Goal: Communication & Community: Ask a question

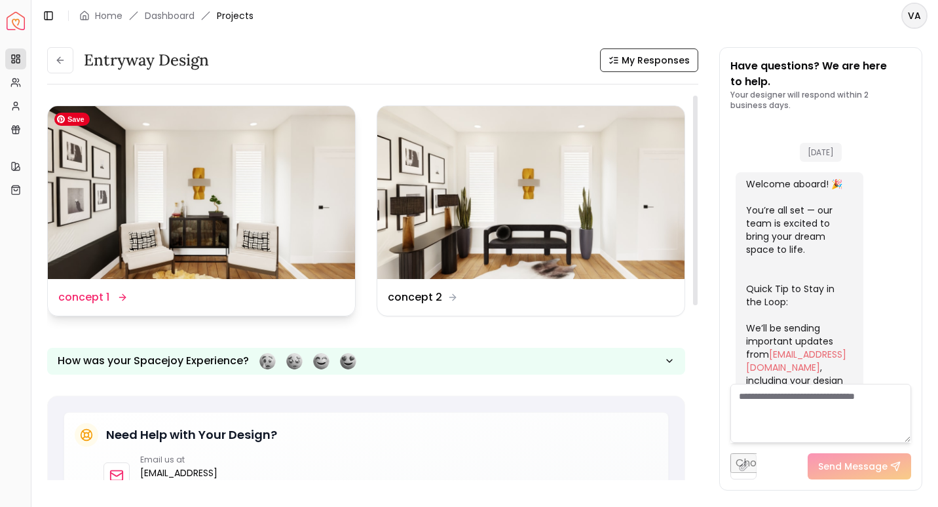
scroll to position [510, 0]
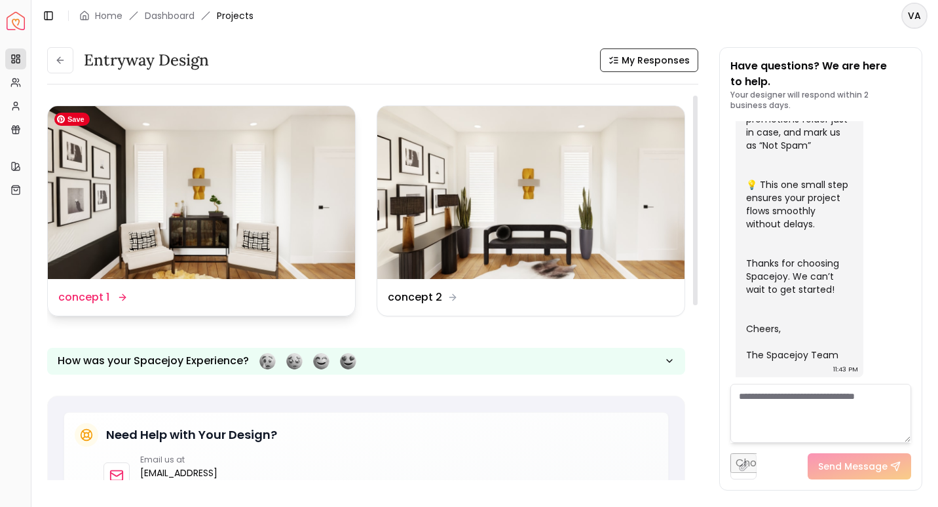
click at [328, 202] on img at bounding box center [201, 192] width 307 height 173
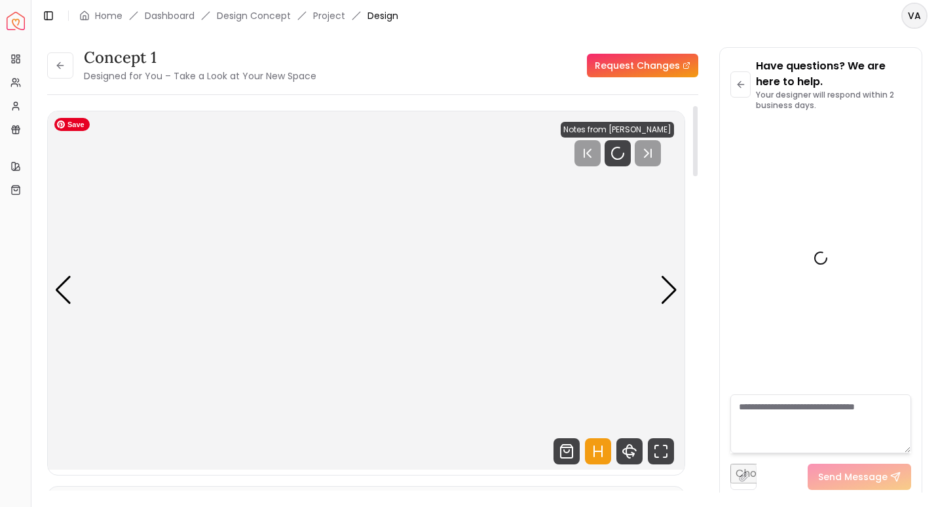
scroll to position [500, 0]
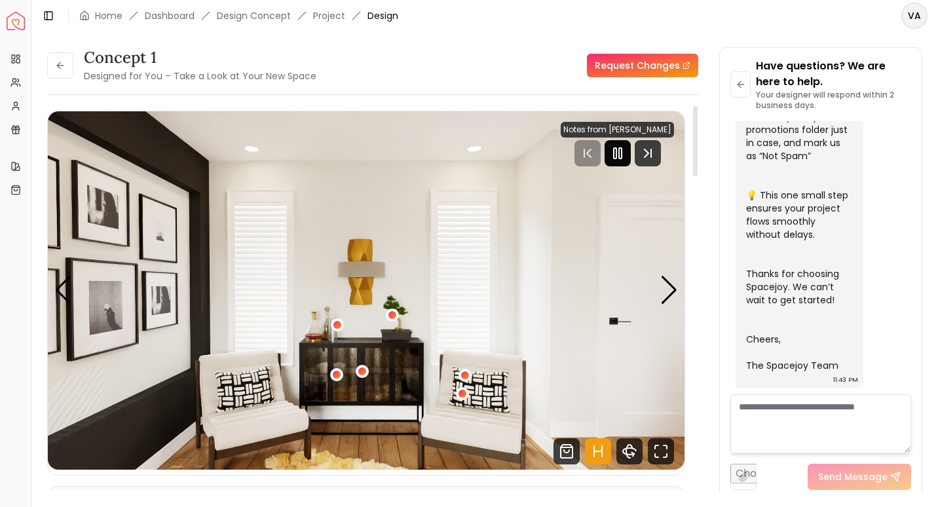
click at [615, 159] on icon "Pause" at bounding box center [618, 153] width 16 height 16
click at [661, 303] on div "Next slide" at bounding box center [669, 290] width 18 height 29
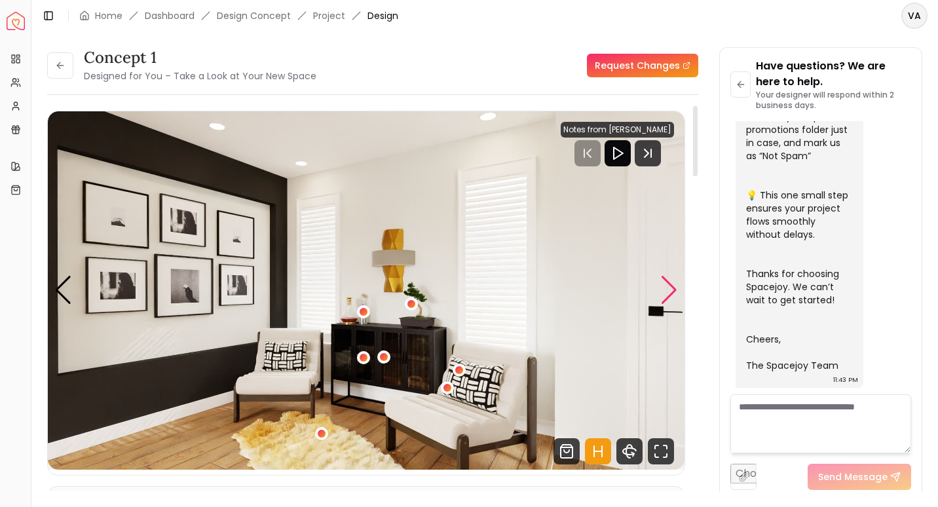
click at [661, 303] on div "Next slide" at bounding box center [669, 290] width 18 height 29
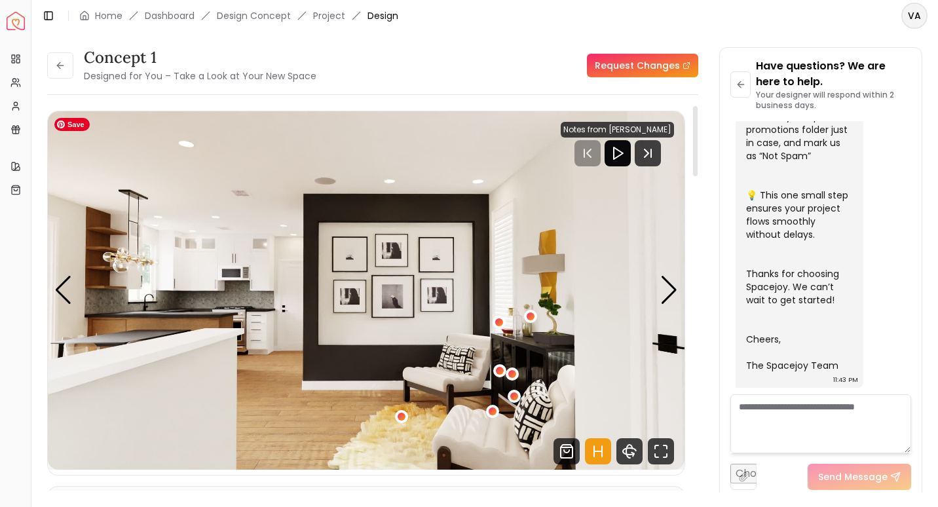
click at [662, 306] on img "3 / 4" at bounding box center [366, 290] width 637 height 358
click at [664, 291] on div "Next slide" at bounding box center [669, 290] width 18 height 29
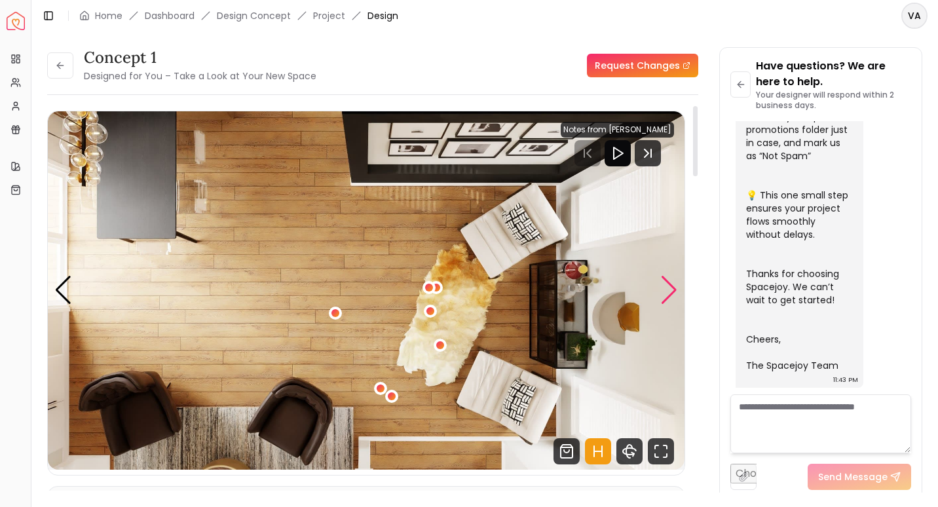
click at [664, 291] on div "Next slide" at bounding box center [669, 290] width 18 height 29
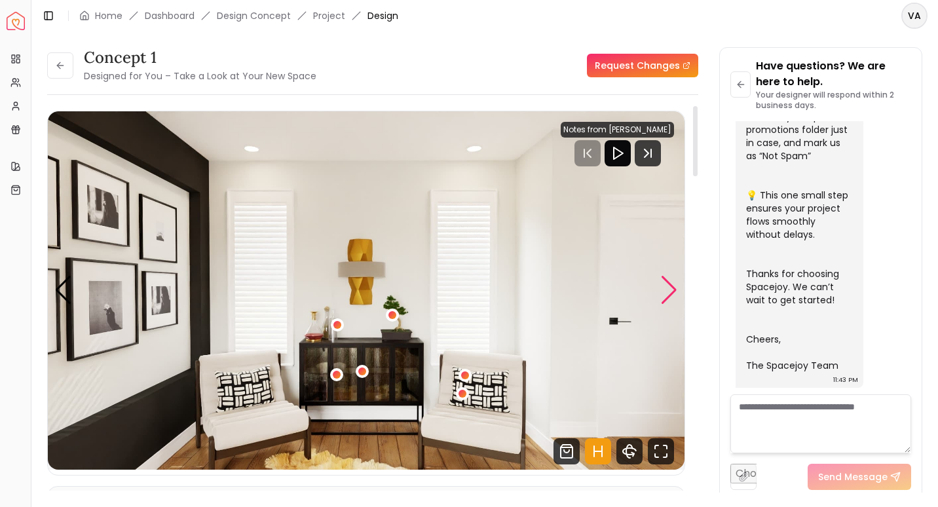
click at [664, 291] on div "Next slide" at bounding box center [669, 290] width 18 height 29
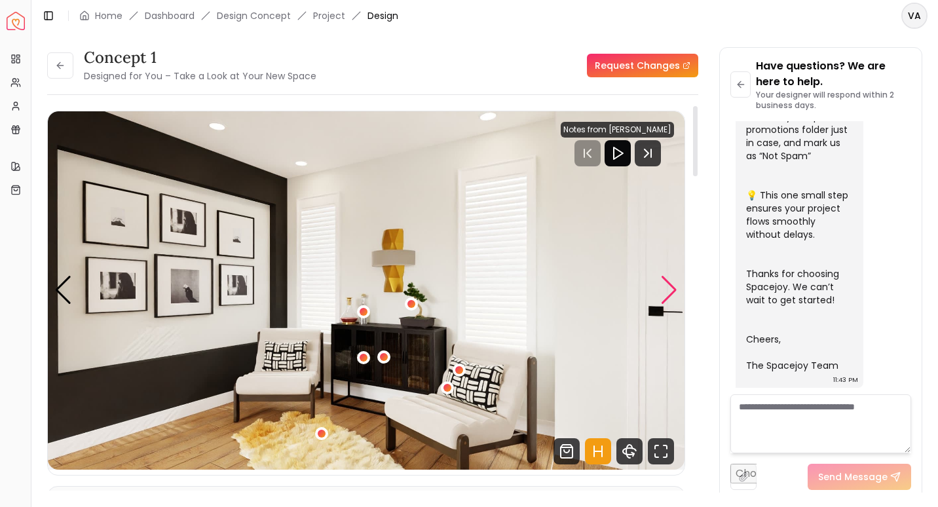
click at [664, 291] on div "Next slide" at bounding box center [669, 290] width 18 height 29
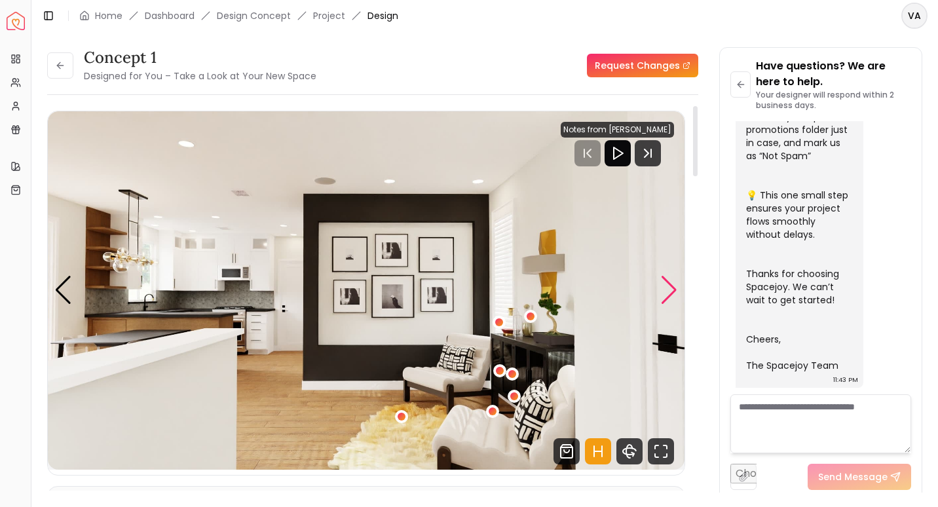
click at [664, 291] on div "Next slide" at bounding box center [669, 290] width 18 height 29
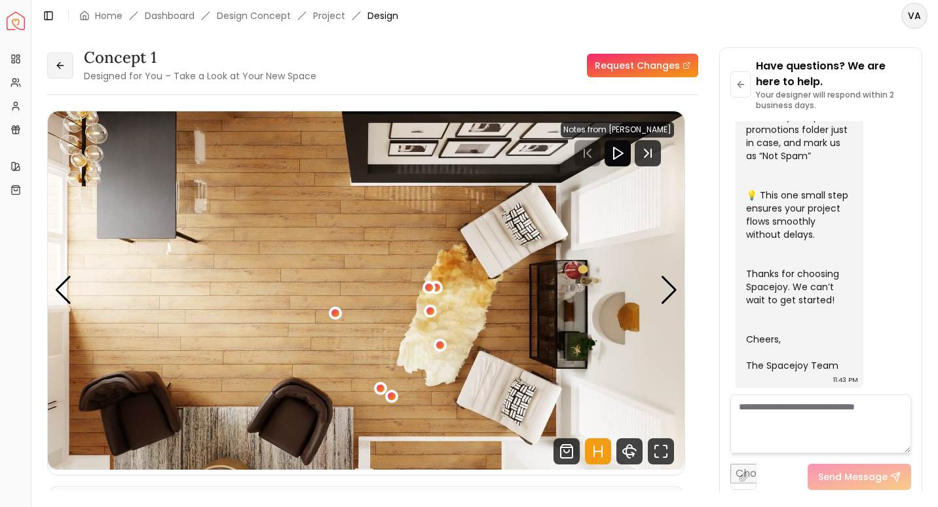
click at [62, 63] on icon at bounding box center [60, 65] width 10 height 10
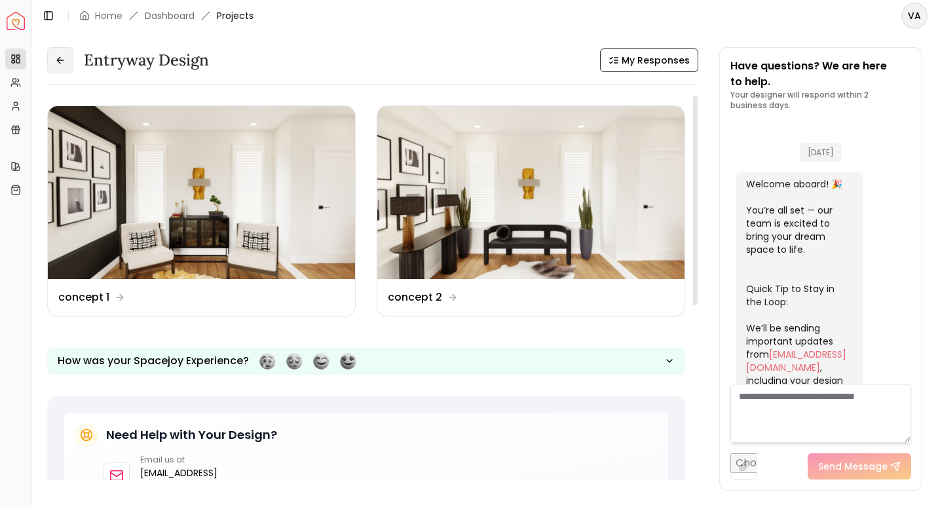
scroll to position [510, 0]
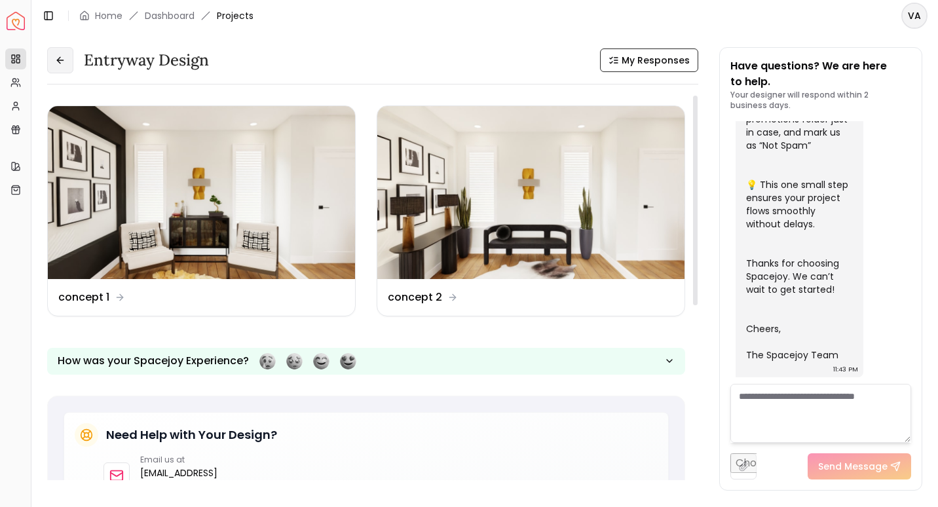
click at [67, 64] on button at bounding box center [60, 60] width 26 height 26
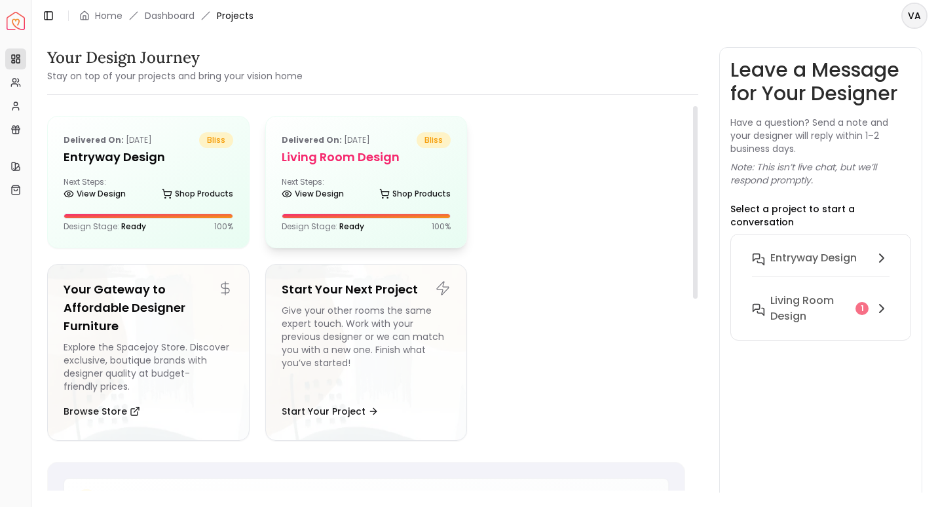
click at [339, 180] on div "Next Steps: View Design Shop Products" at bounding box center [367, 190] width 170 height 26
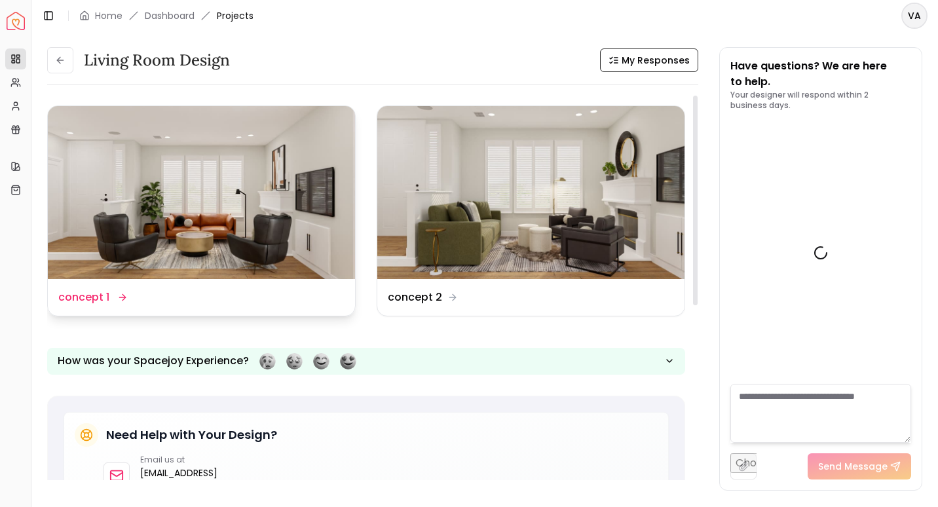
scroll to position [1021, 0]
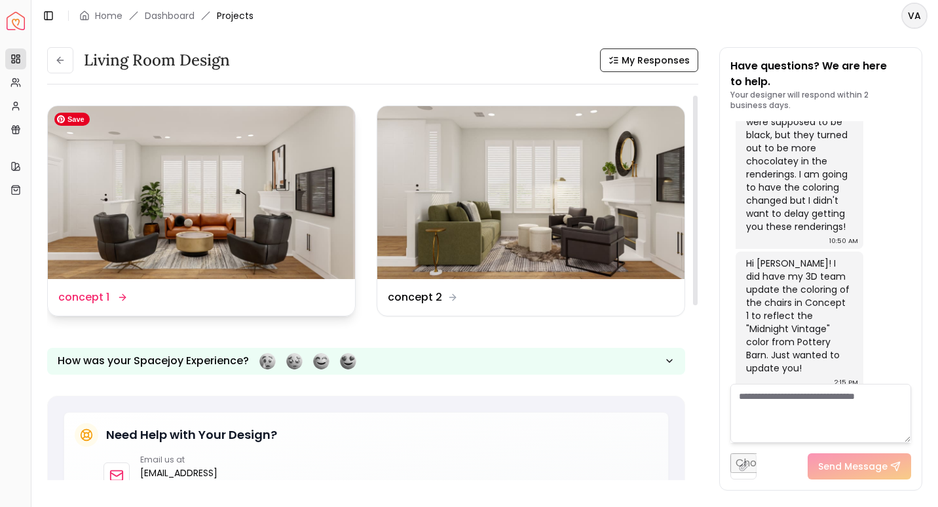
click at [295, 163] on img at bounding box center [201, 192] width 307 height 173
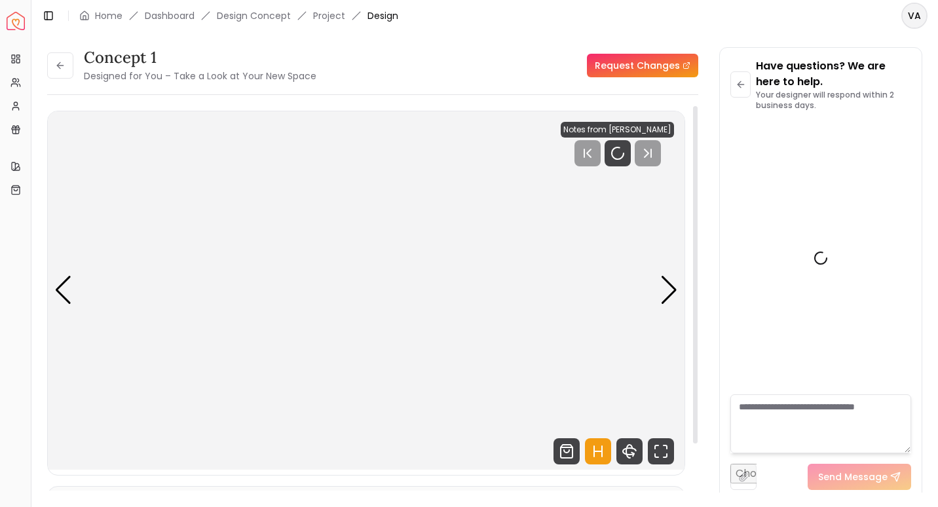
scroll to position [1011, 0]
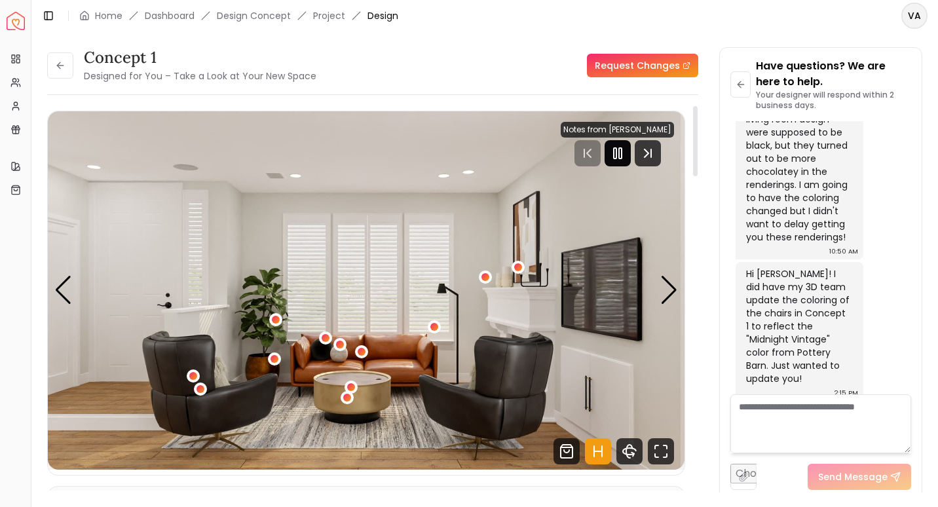
click at [622, 153] on icon "Pause" at bounding box center [618, 153] width 16 height 16
click at [669, 288] on div "Next slide" at bounding box center [669, 290] width 18 height 29
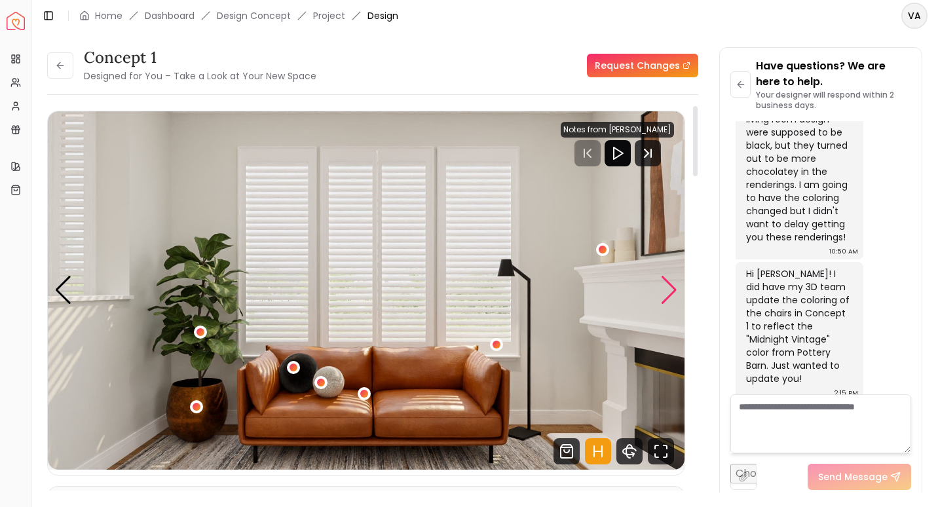
click at [669, 288] on div "Next slide" at bounding box center [669, 290] width 18 height 29
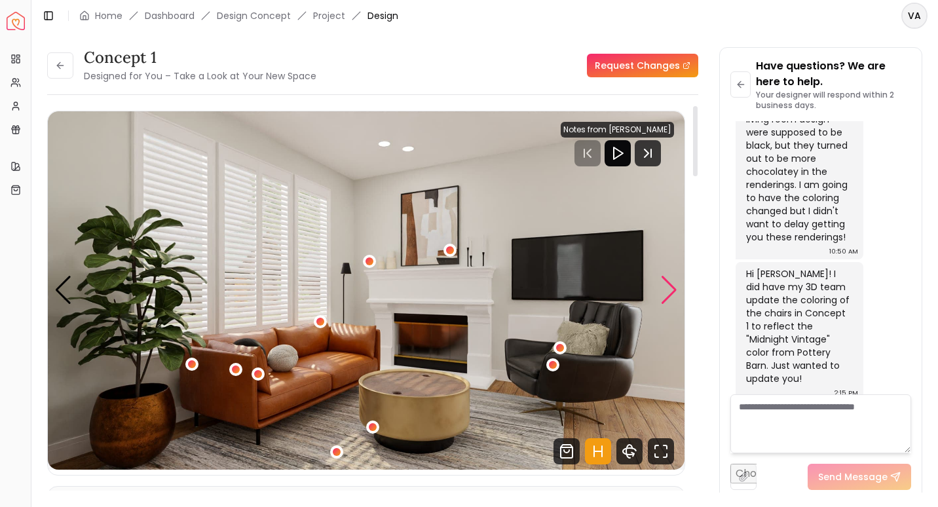
click at [669, 288] on div "Next slide" at bounding box center [669, 290] width 18 height 29
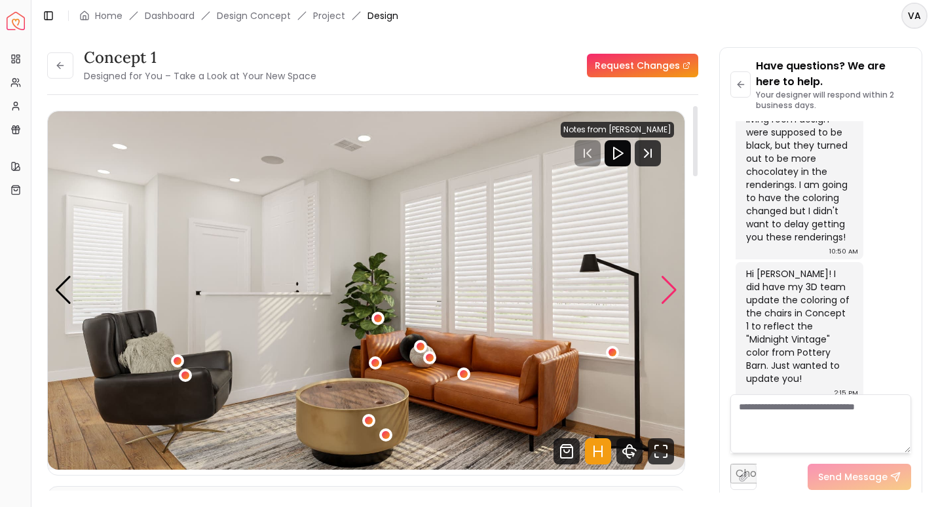
click at [669, 288] on div "Next slide" at bounding box center [669, 290] width 18 height 29
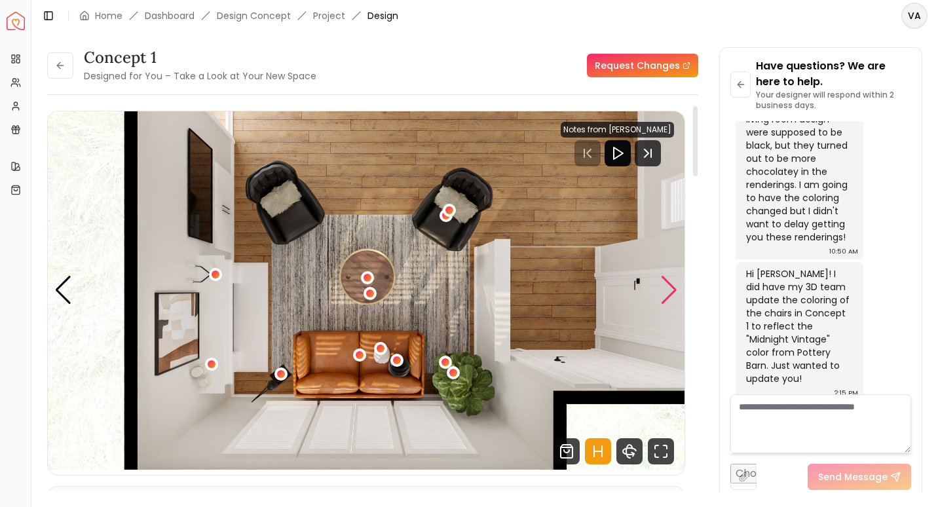
click at [670, 292] on div "Next slide" at bounding box center [669, 290] width 18 height 29
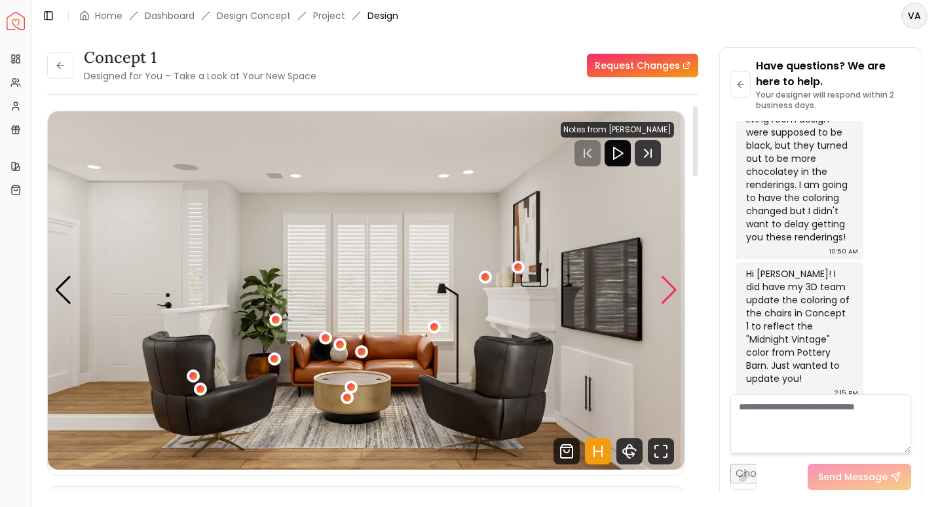
click at [670, 292] on div "Next slide" at bounding box center [669, 290] width 18 height 29
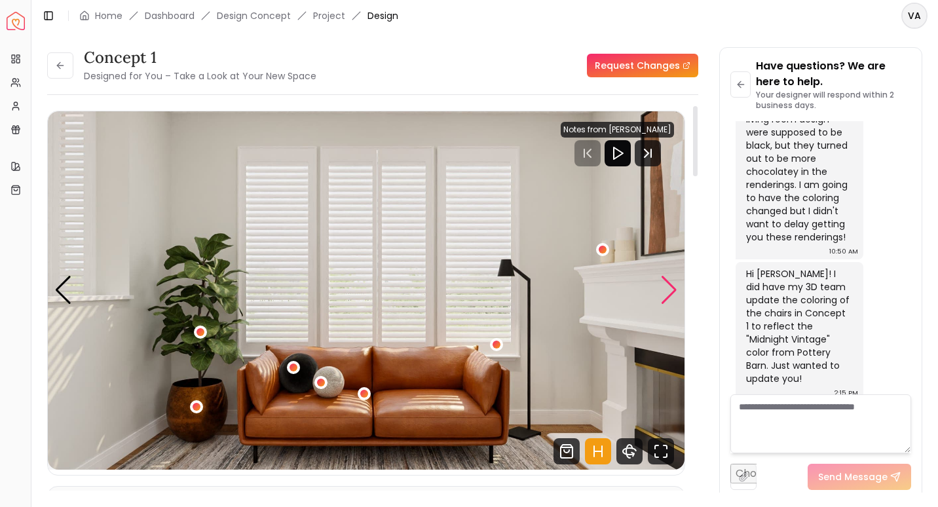
click at [670, 292] on div "Next slide" at bounding box center [669, 290] width 18 height 29
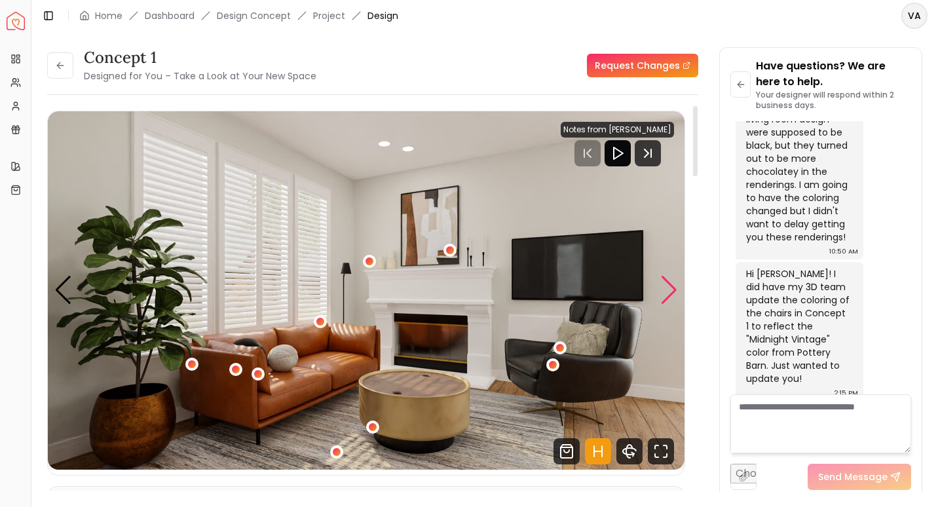
click at [670, 292] on div "Next slide" at bounding box center [669, 290] width 18 height 29
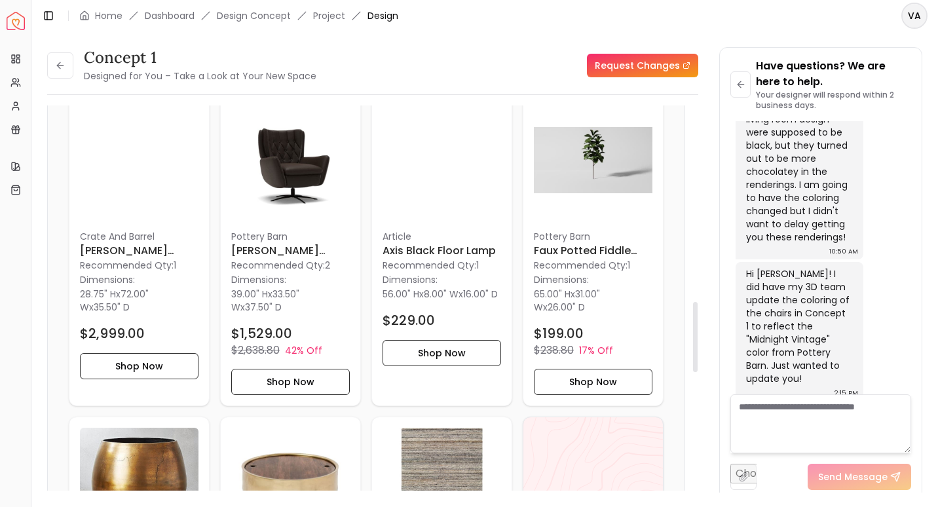
scroll to position [1074, 0]
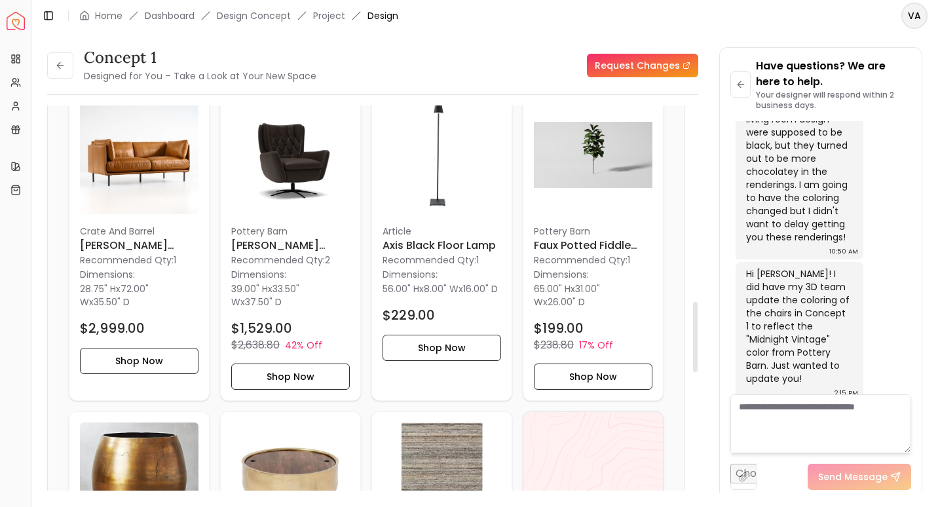
drag, startPoint x: 695, startPoint y: 147, endPoint x: 686, endPoint y: 343, distance: 196.0
click at [693, 343] on div at bounding box center [695, 337] width 5 height 70
click at [166, 187] on img at bounding box center [139, 155] width 119 height 119
drag, startPoint x: 908, startPoint y: 362, endPoint x: 908, endPoint y: 373, distance: 11.1
click at [908, 373] on div at bounding box center [908, 365] width 5 height 58
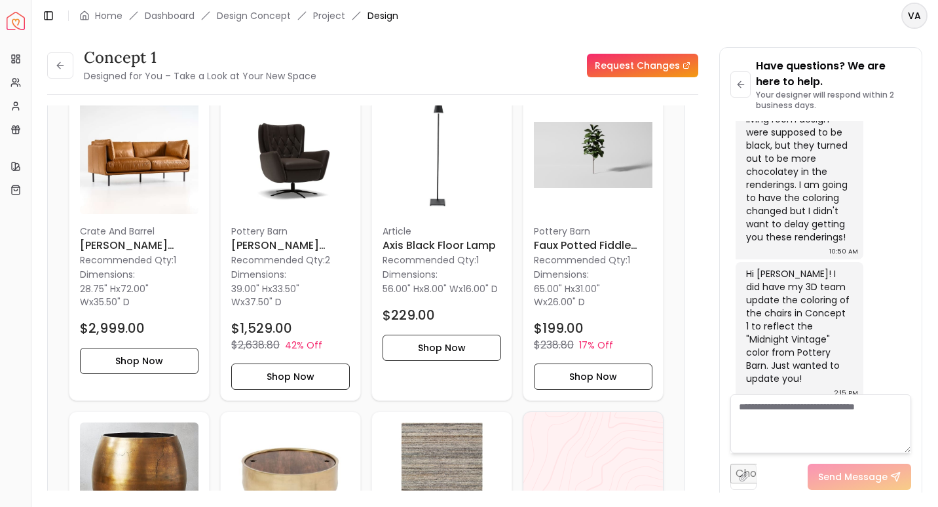
click at [815, 415] on textarea at bounding box center [820, 423] width 181 height 59
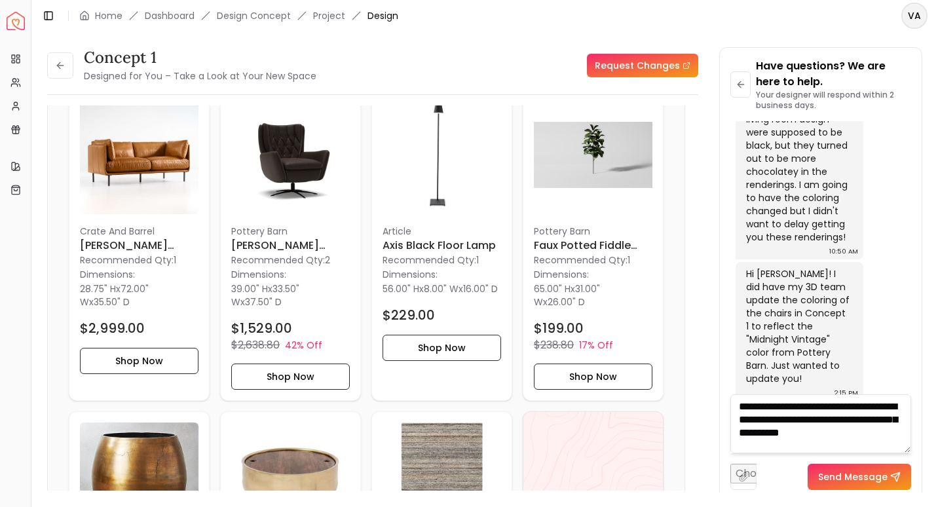
scroll to position [1, 0]
click at [805, 432] on textarea "**********" at bounding box center [820, 423] width 181 height 59
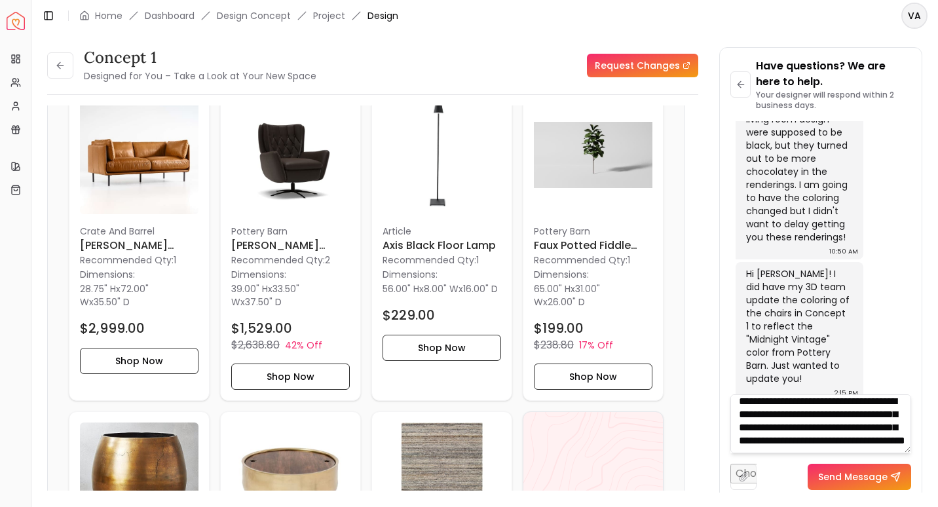
scroll to position [31, 0]
click at [879, 440] on textarea "**********" at bounding box center [820, 423] width 181 height 59
drag, startPoint x: 813, startPoint y: 440, endPoint x: 850, endPoint y: 445, distance: 37.0
click at [850, 445] on textarea "**********" at bounding box center [820, 423] width 181 height 59
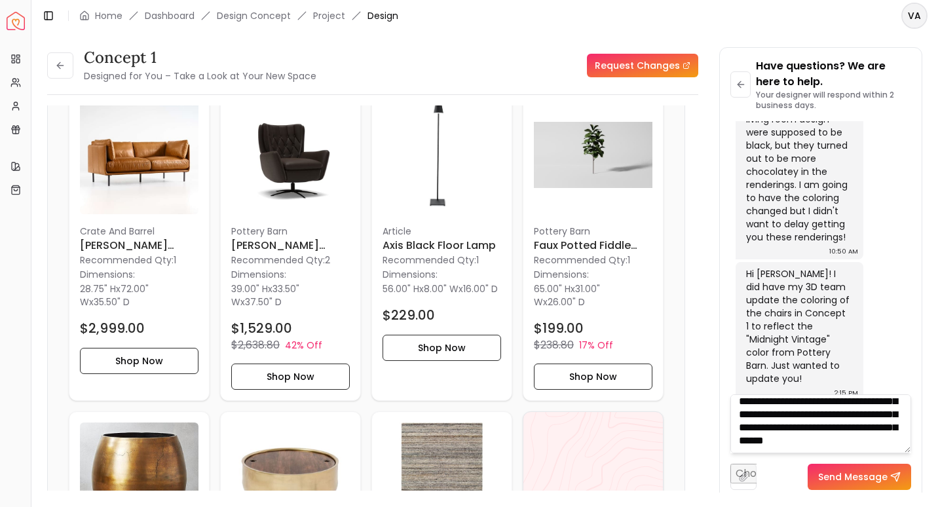
type textarea "**********"
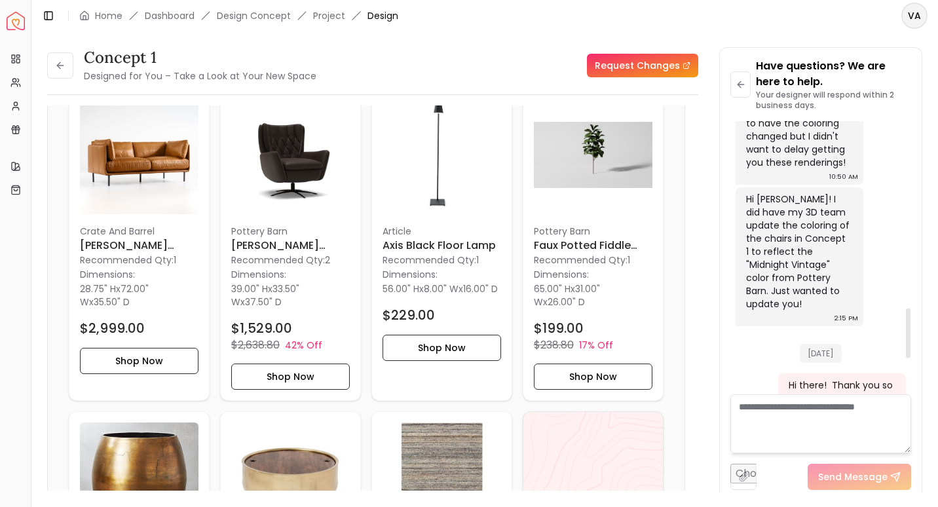
scroll to position [1210, 0]
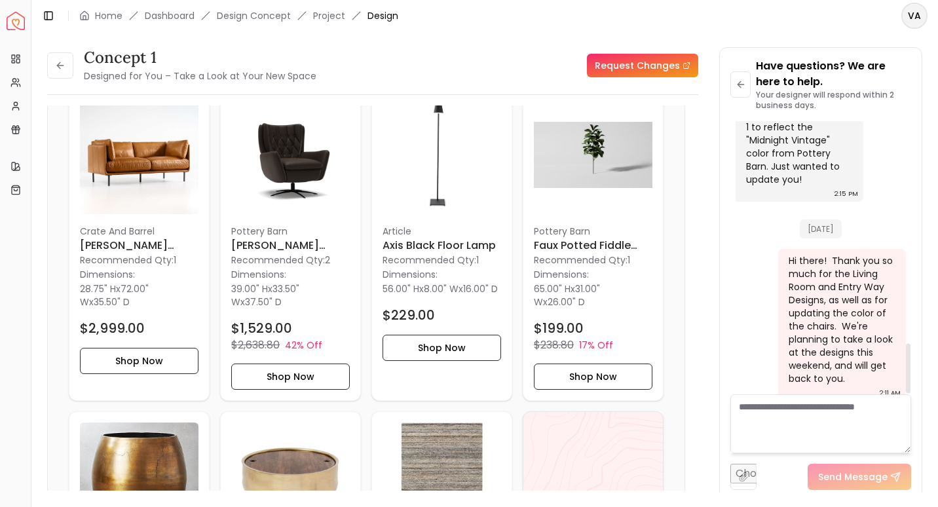
drag, startPoint x: 906, startPoint y: 320, endPoint x: 902, endPoint y: 367, distance: 46.7
click at [906, 367] on div at bounding box center [908, 369] width 5 height 50
click at [757, 420] on textarea at bounding box center [820, 423] width 181 height 59
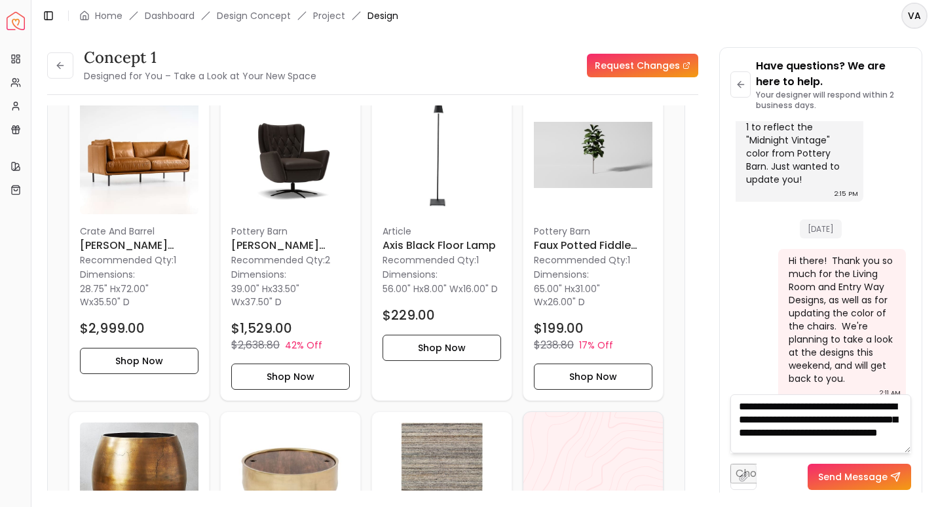
scroll to position [14, 0]
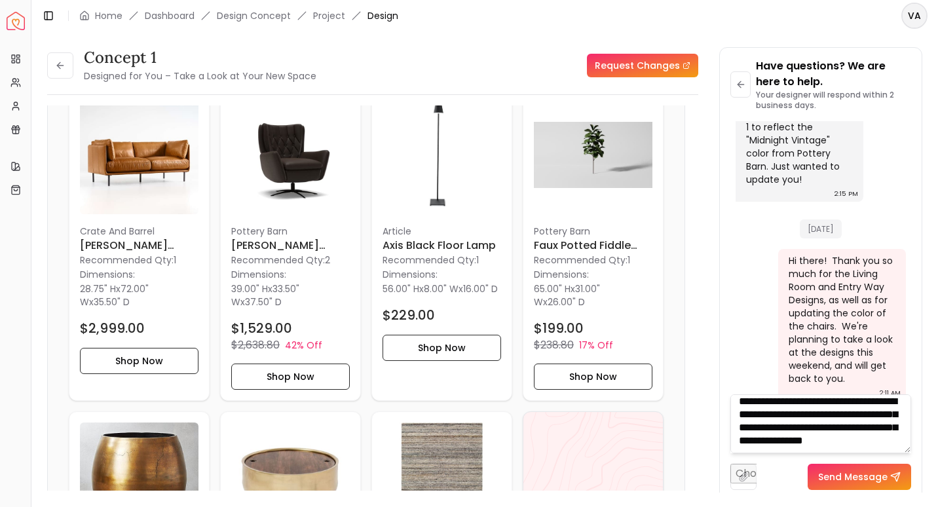
type textarea "**********"
click at [886, 474] on button "Send Message" at bounding box center [859, 477] width 103 height 26
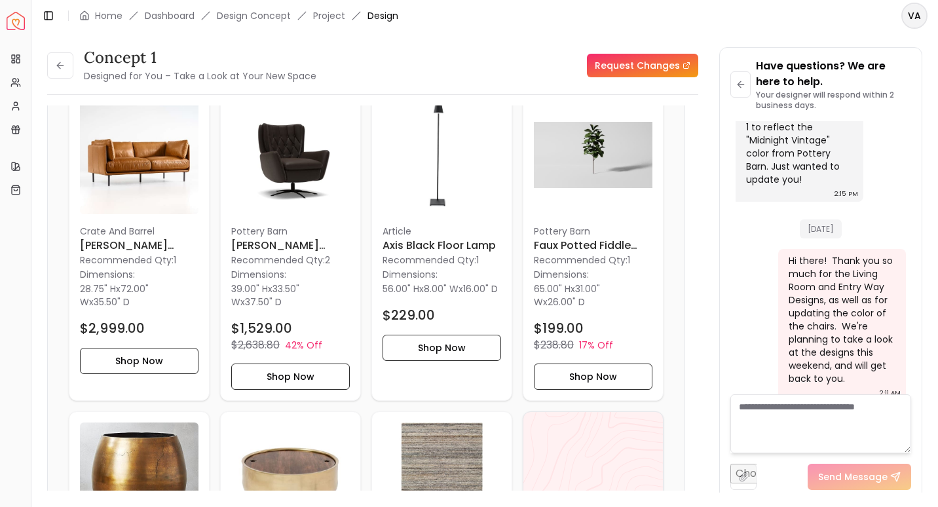
scroll to position [0, 0]
drag, startPoint x: 912, startPoint y: 346, endPoint x: 912, endPoint y: 280, distance: 66.2
click at [912, 280] on div "Have questions? We are here to help. Your designer will respond within 2 busine…" at bounding box center [821, 274] width 202 height 453
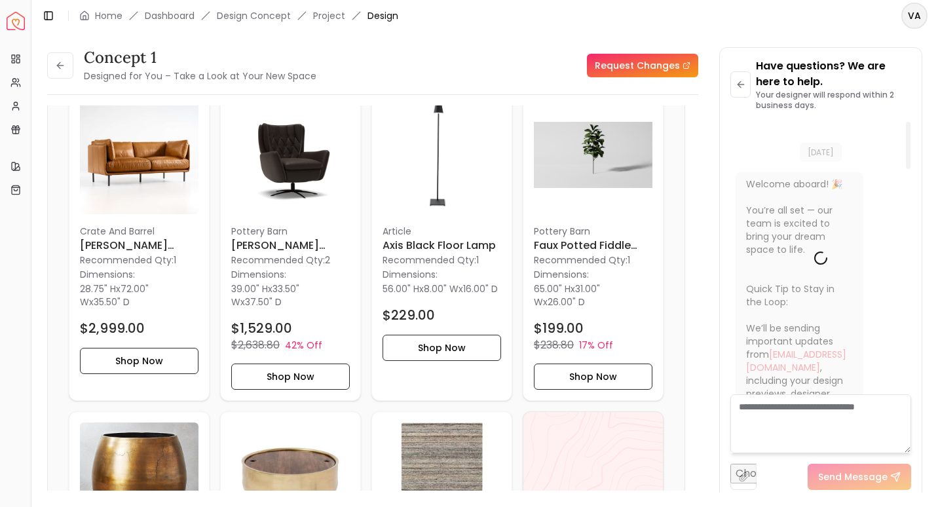
drag, startPoint x: 906, startPoint y: 359, endPoint x: 914, endPoint y: 103, distance: 256.2
click at [910, 122] on div at bounding box center [908, 145] width 5 height 47
